Goal: Task Accomplishment & Management: Use online tool/utility

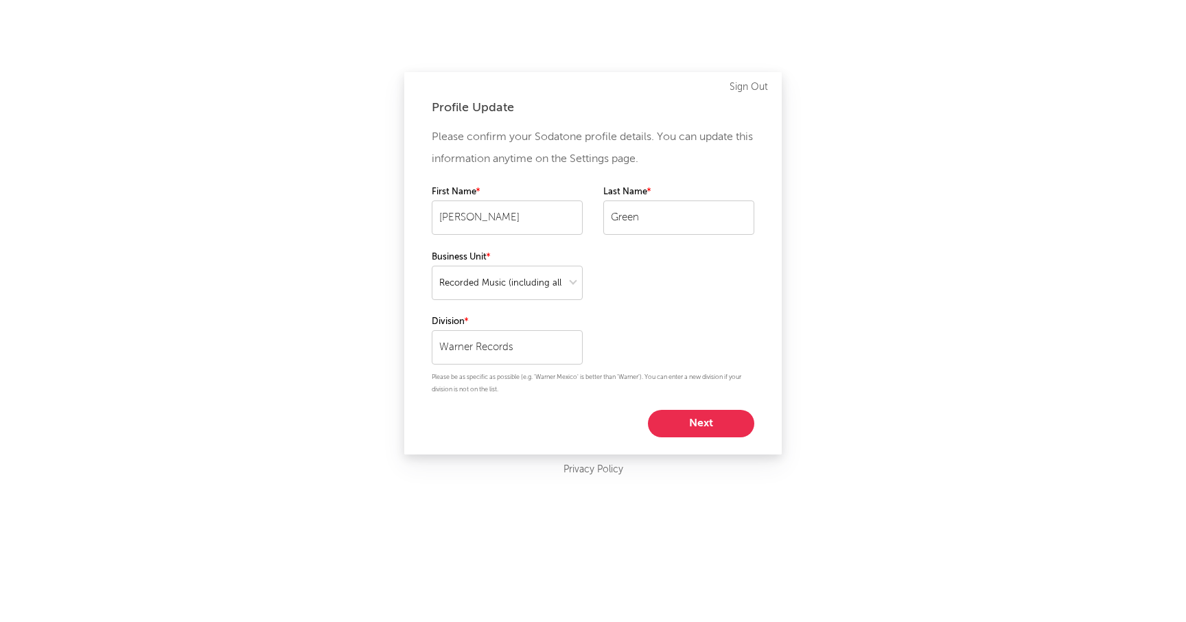
select select "recorded_music"
click at [698, 421] on button "Next" at bounding box center [701, 423] width 106 height 27
select select "other"
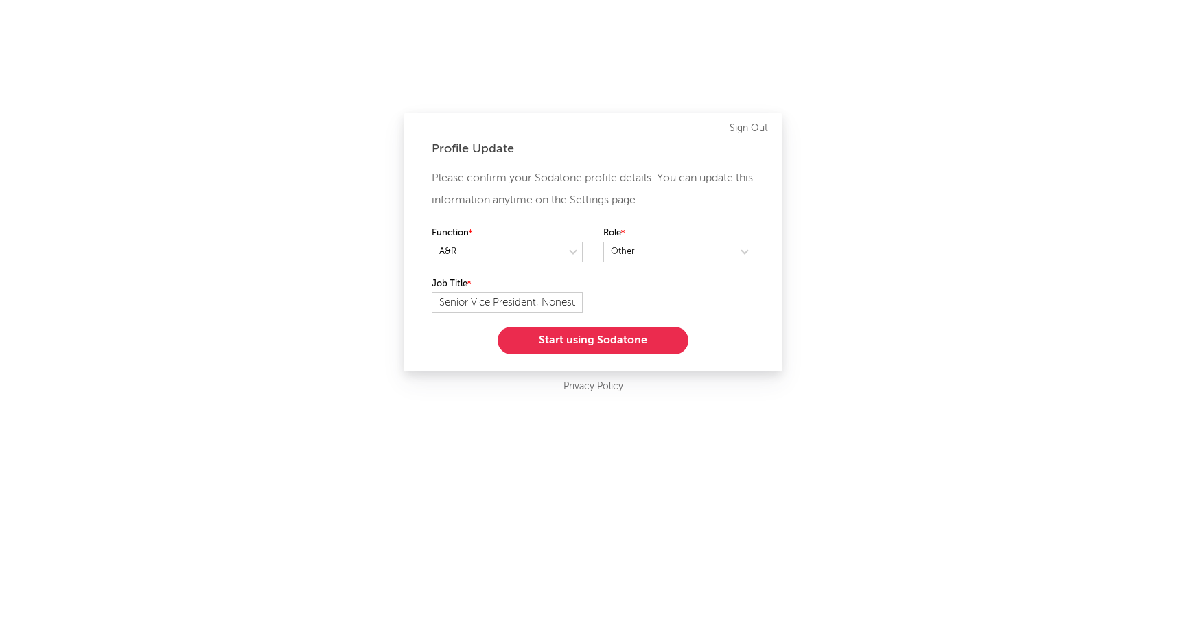
click at [583, 343] on button "Start using Sodatone" at bounding box center [592, 340] width 191 height 27
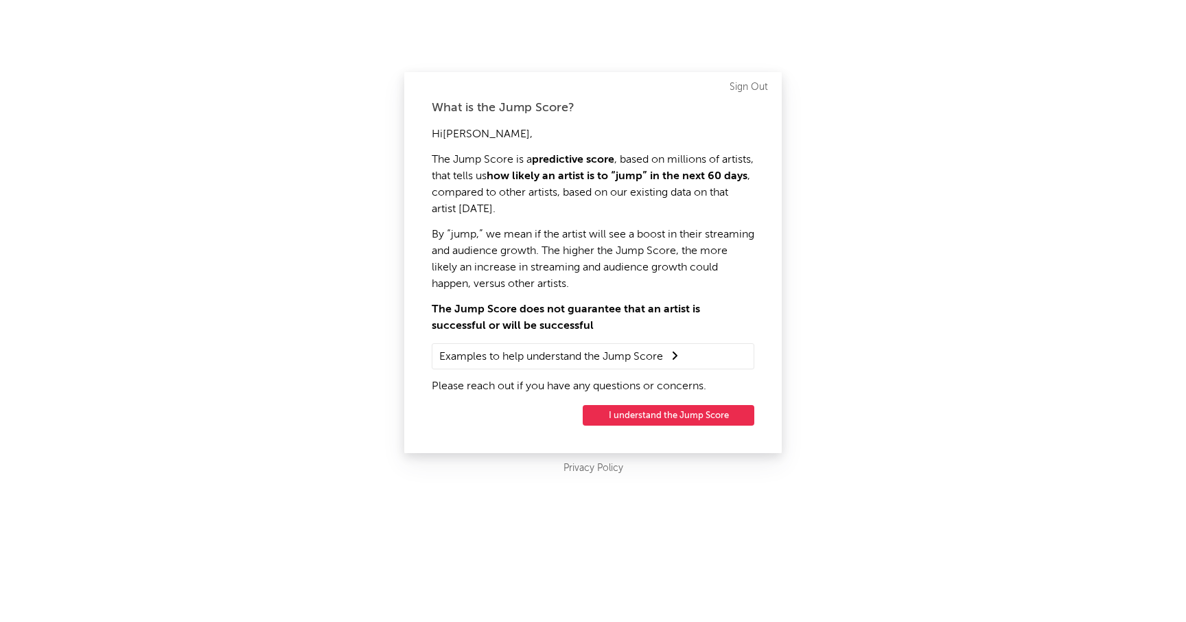
click at [650, 415] on button "I understand the Jump Score" at bounding box center [669, 415] width 172 height 21
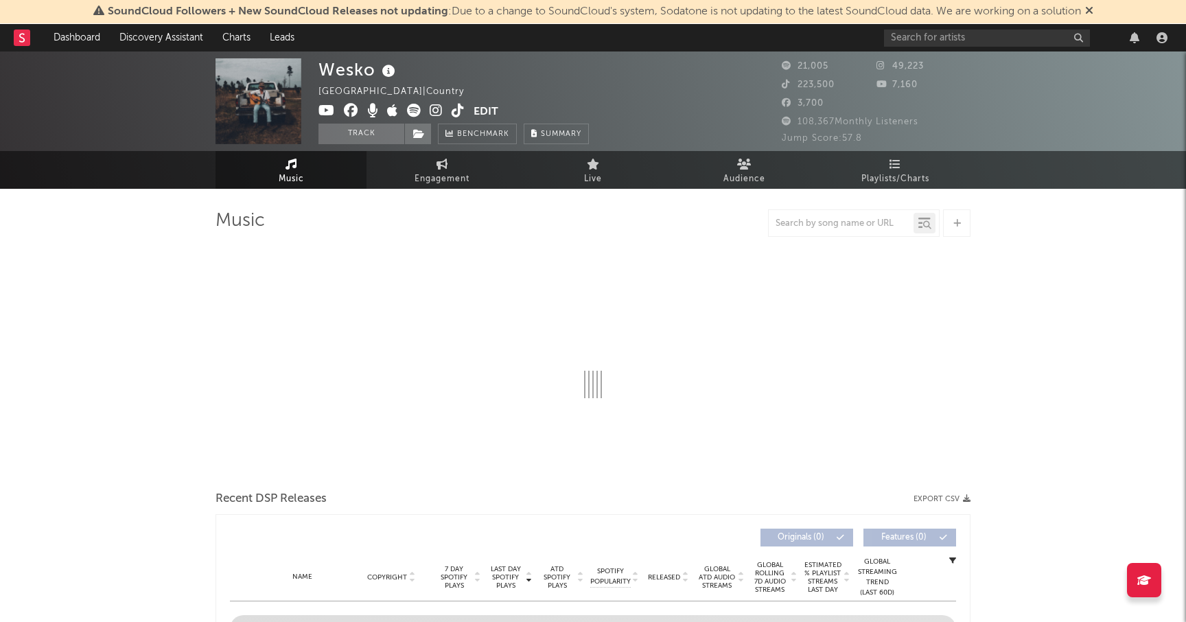
select select "6m"
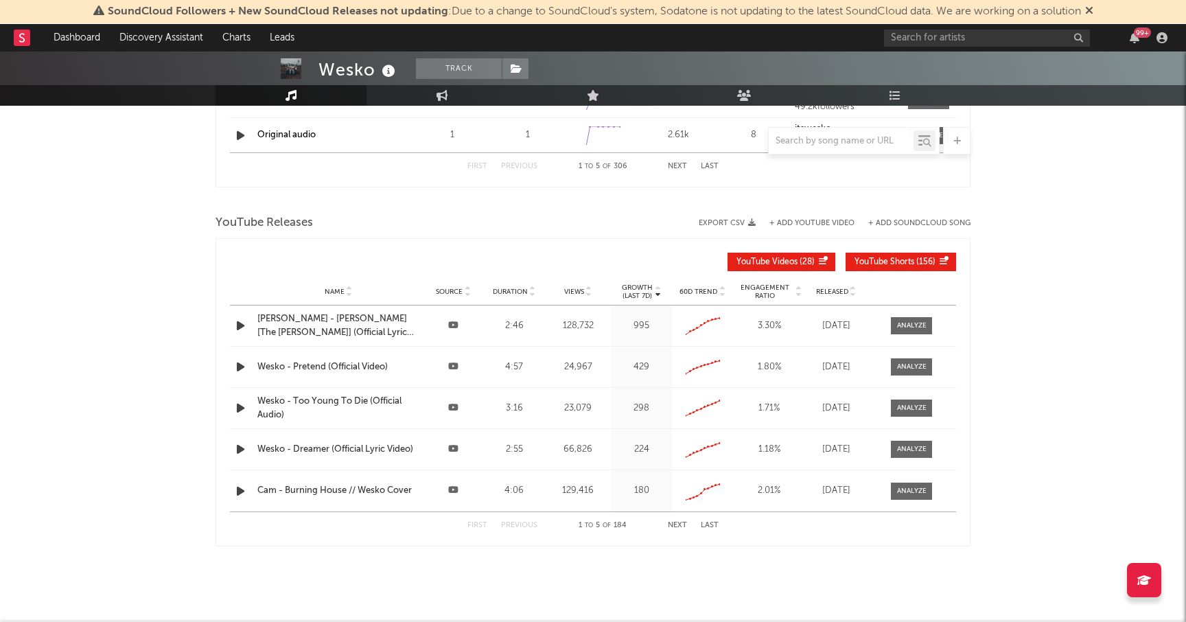
scroll to position [1503, 0]
